Goal: Check status: Check status

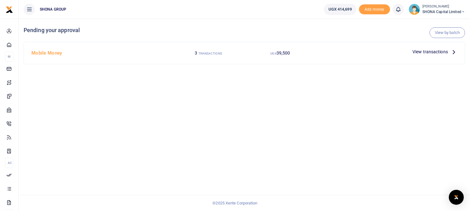
click at [416, 49] on span "View transactions" at bounding box center [430, 51] width 35 height 7
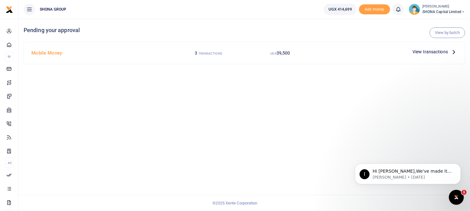
click at [424, 52] on span "View transactions" at bounding box center [430, 51] width 35 height 7
